Goal: Transaction & Acquisition: Purchase product/service

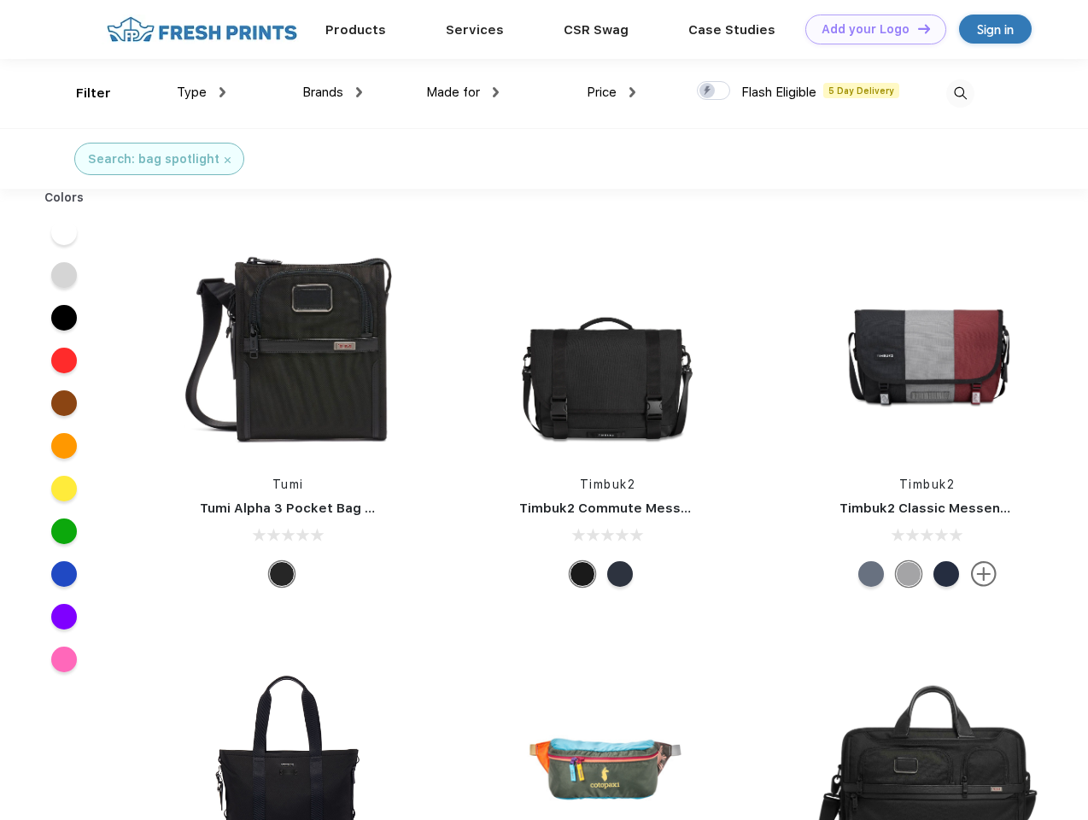
click at [870, 29] on link "Add your Logo Design Tool" at bounding box center [875, 30] width 141 height 30
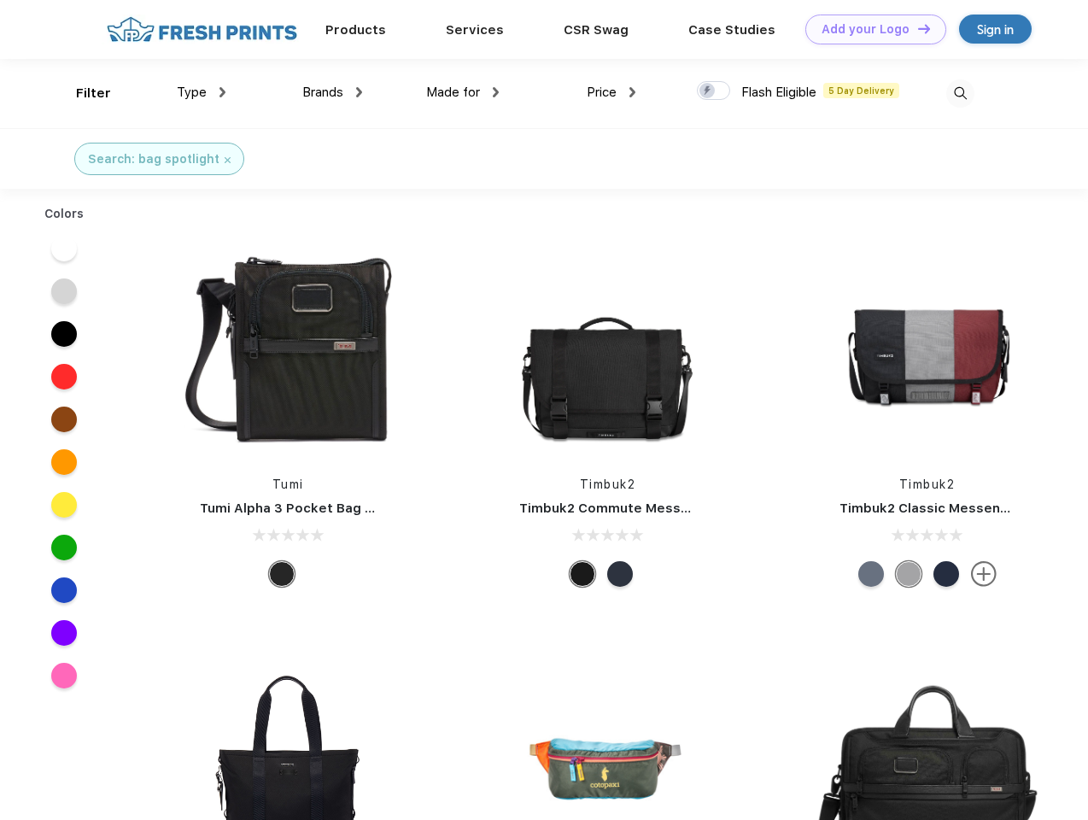
click at [0, 0] on div "Design Tool" at bounding box center [0, 0] width 0 height 0
click at [917, 28] on link "Add your Logo Design Tool" at bounding box center [875, 30] width 141 height 30
click at [82, 93] on div "Filter" at bounding box center [93, 94] width 35 height 20
click at [202, 92] on span "Type" at bounding box center [192, 92] width 30 height 15
click at [332, 92] on span "Brands" at bounding box center [322, 92] width 41 height 15
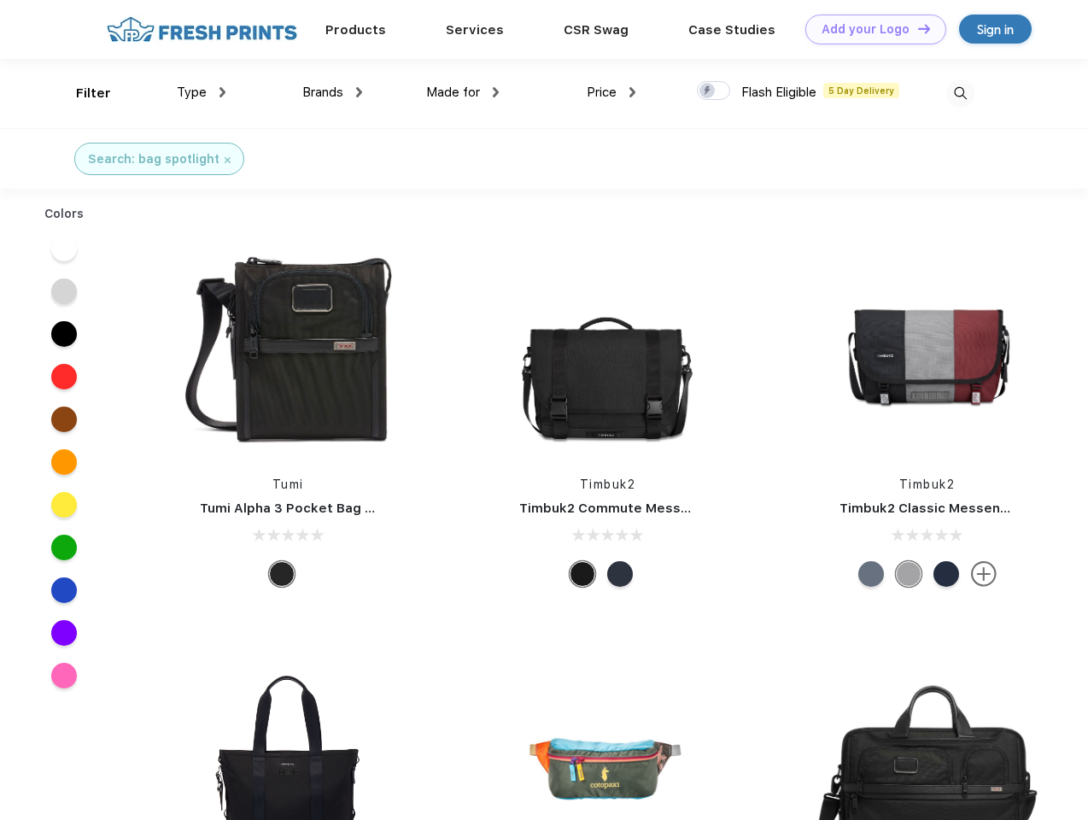
click at [463, 92] on span "Made for" at bounding box center [453, 92] width 54 height 15
click at [612, 92] on span "Price" at bounding box center [602, 92] width 30 height 15
click at [714, 91] on div at bounding box center [713, 90] width 33 height 19
click at [708, 91] on input "checkbox" at bounding box center [702, 85] width 11 height 11
click at [960, 93] on img at bounding box center [960, 93] width 28 height 28
